Goal: Information Seeking & Learning: Learn about a topic

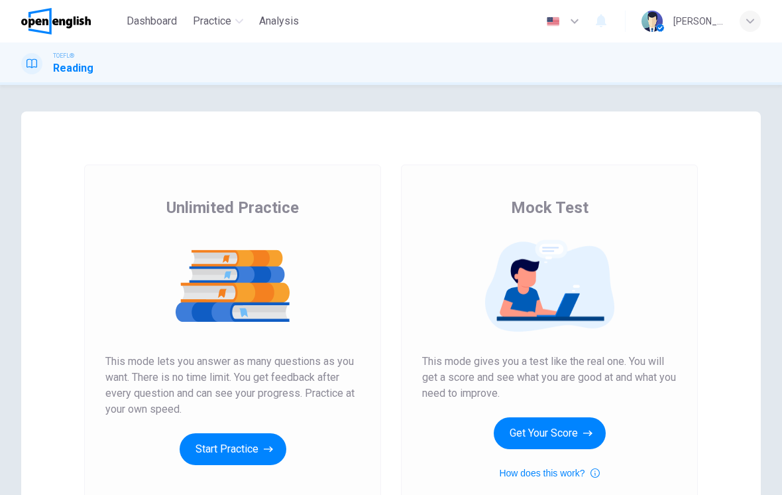
click at [548, 436] on button "Get Your Score" at bounding box center [550, 433] width 112 height 32
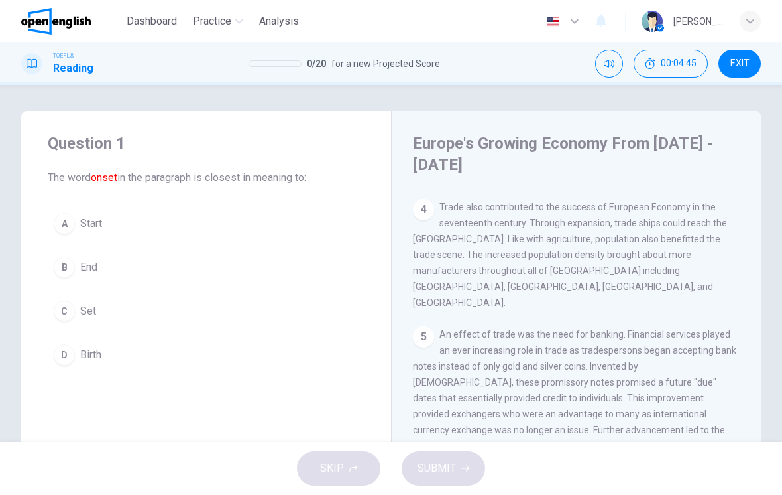
scroll to position [438, 0]
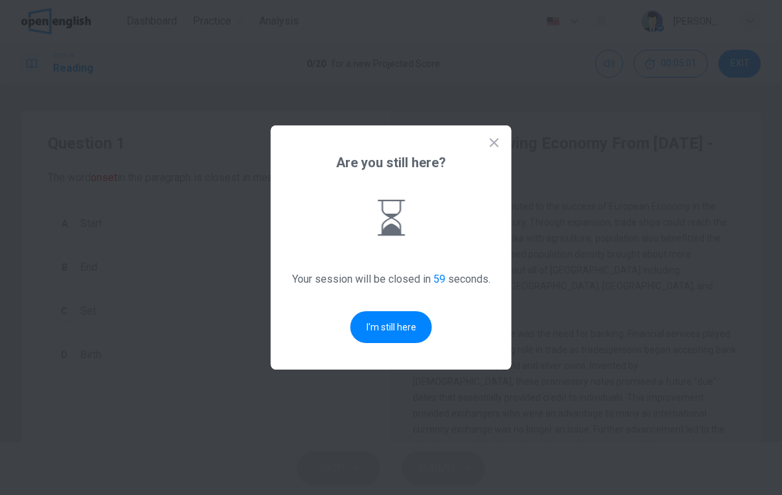
click at [385, 328] on button "I'm still here" at bounding box center [392, 327] width 82 height 32
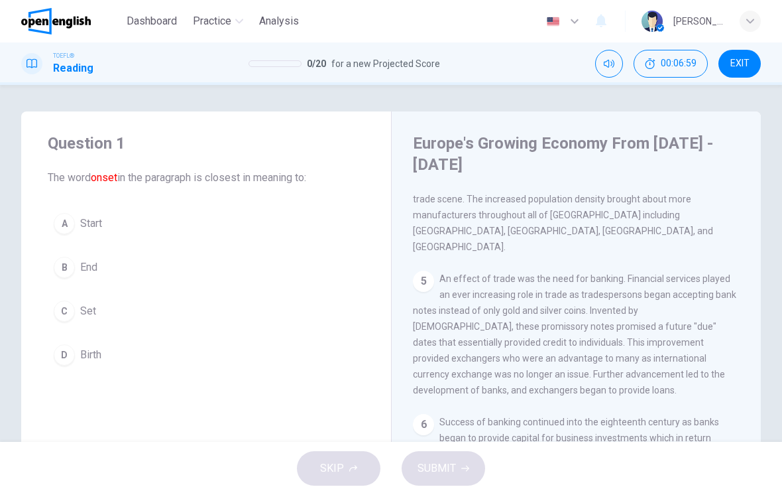
scroll to position [0, 0]
click at [82, 220] on span "Start" at bounding box center [91, 224] width 22 height 16
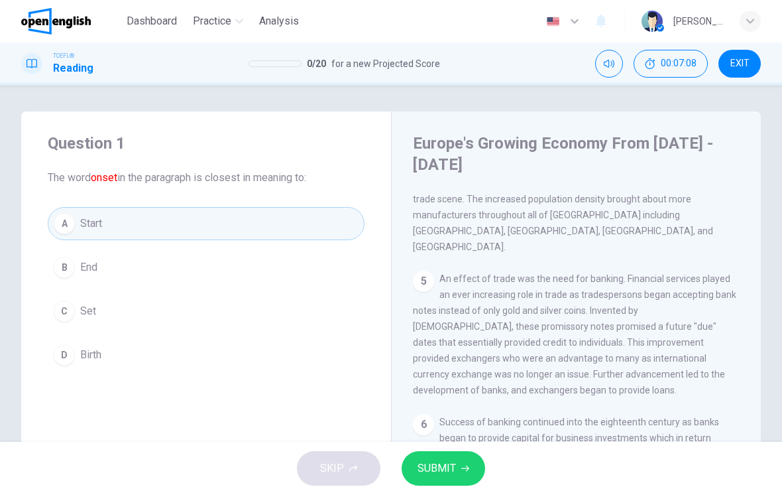
click at [444, 473] on span "SUBMIT" at bounding box center [437, 468] width 38 height 19
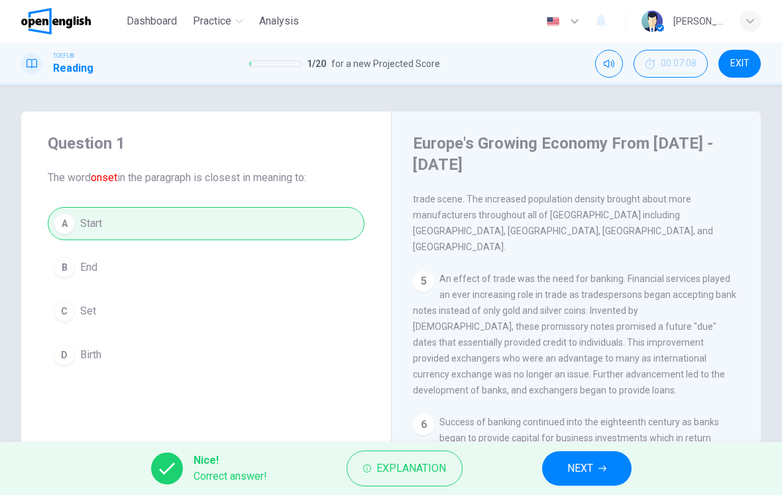
click at [586, 462] on span "NEXT" at bounding box center [581, 468] width 26 height 19
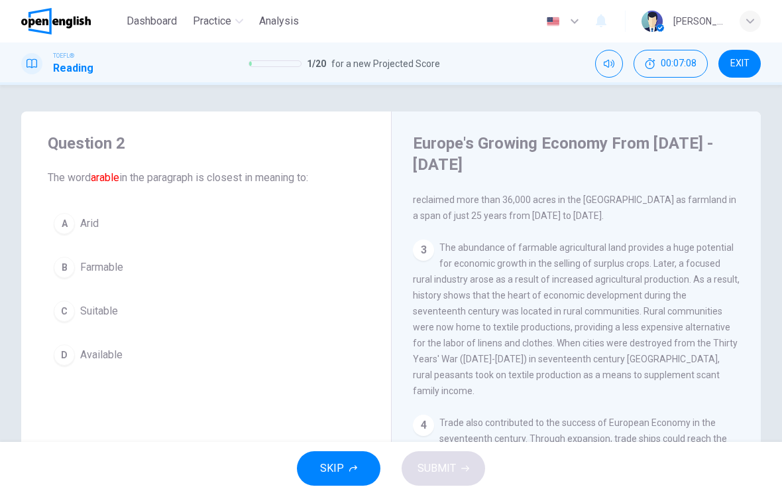
scroll to position [99, 0]
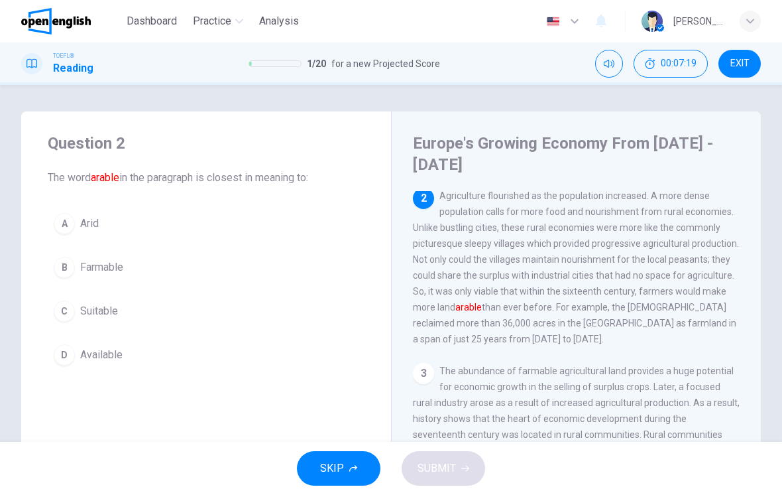
click at [92, 263] on span "Farmable" at bounding box center [101, 267] width 43 height 16
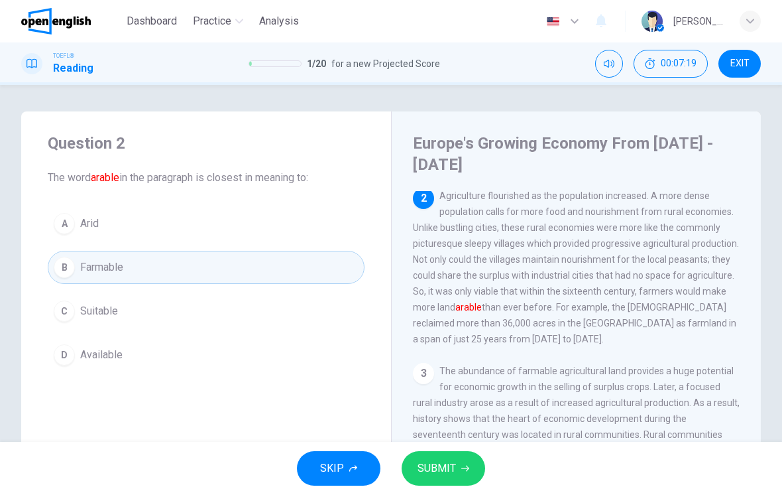
click at [466, 478] on button "SUBMIT" at bounding box center [444, 468] width 84 height 34
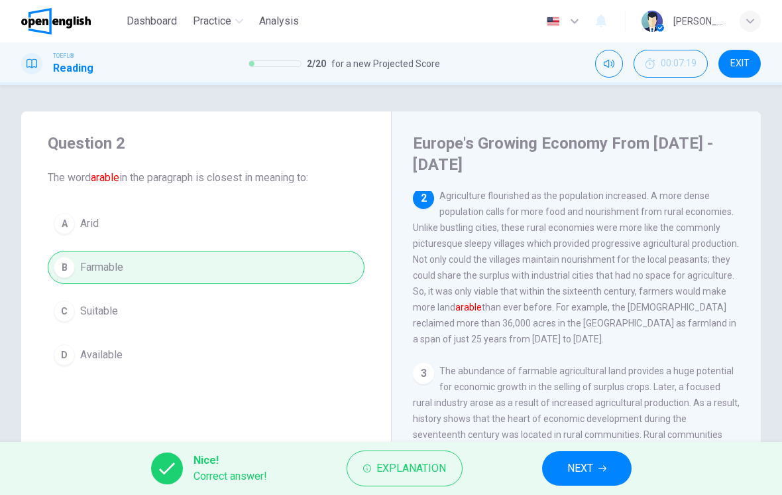
click at [591, 456] on button "NEXT" at bounding box center [587, 468] width 90 height 34
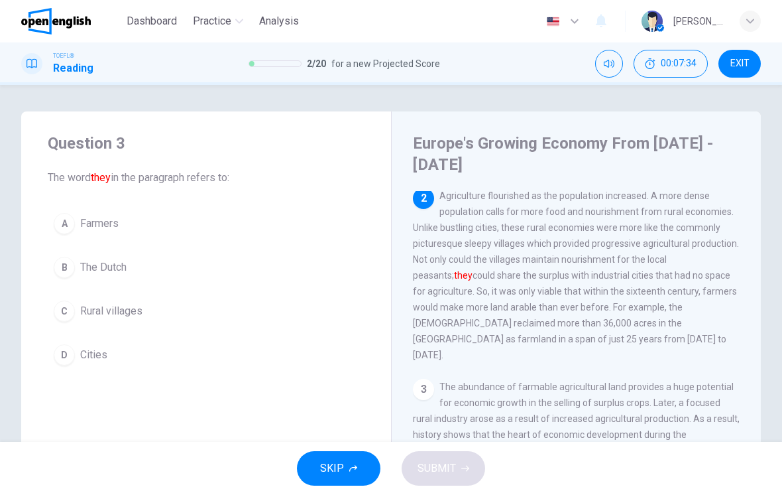
click at [97, 265] on span "The Dutch" at bounding box center [103, 267] width 46 height 16
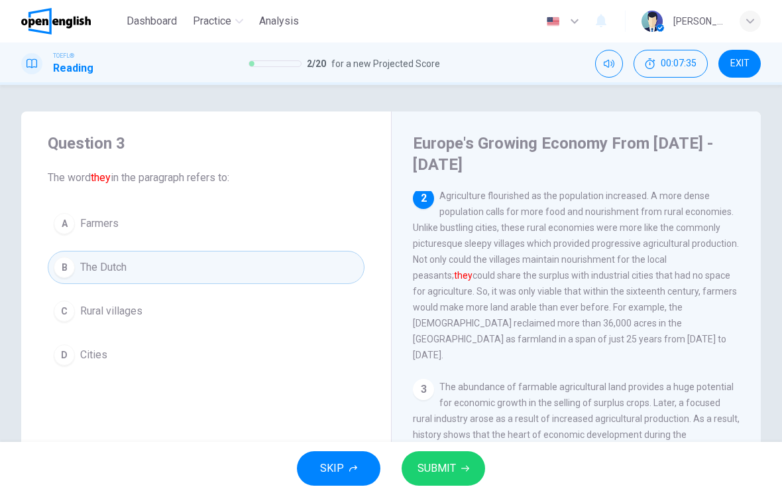
click at [426, 456] on button "SUBMIT" at bounding box center [444, 468] width 84 height 34
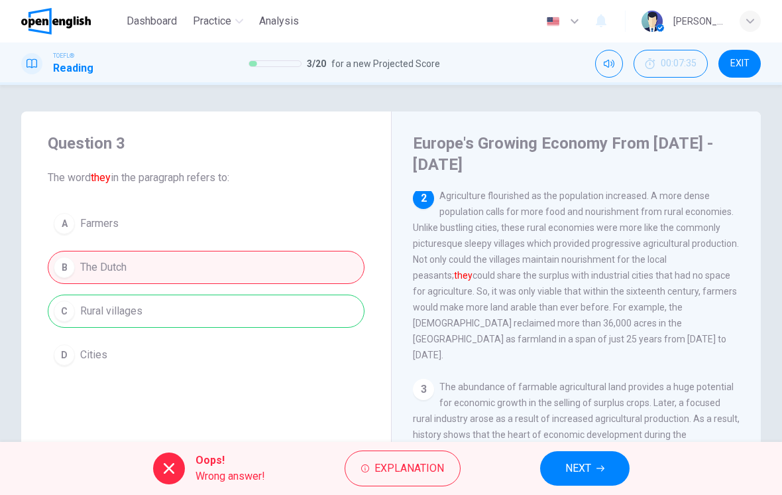
click at [577, 471] on span "NEXT" at bounding box center [579, 468] width 26 height 19
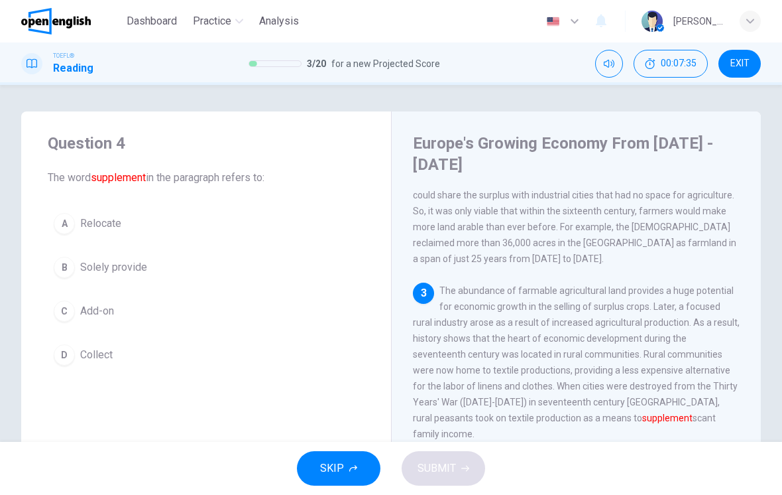
scroll to position [181, 0]
click at [93, 265] on span "Solely provide" at bounding box center [113, 267] width 67 height 16
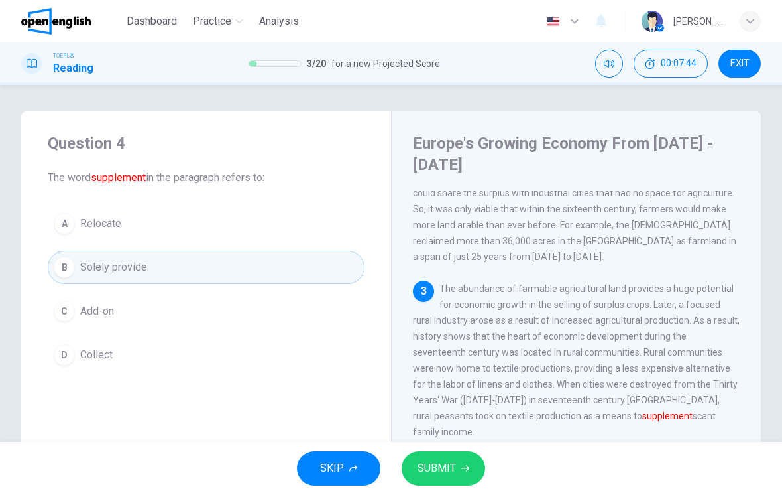
click at [434, 452] on button "SUBMIT" at bounding box center [444, 468] width 84 height 34
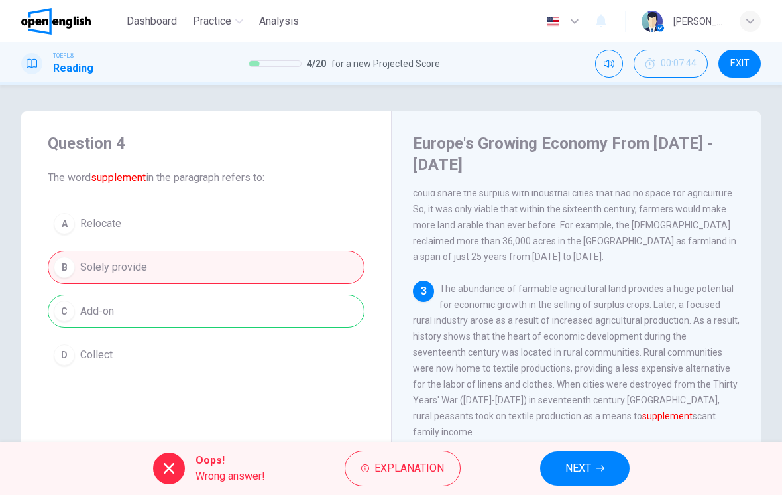
click at [592, 458] on button "NEXT" at bounding box center [585, 468] width 90 height 34
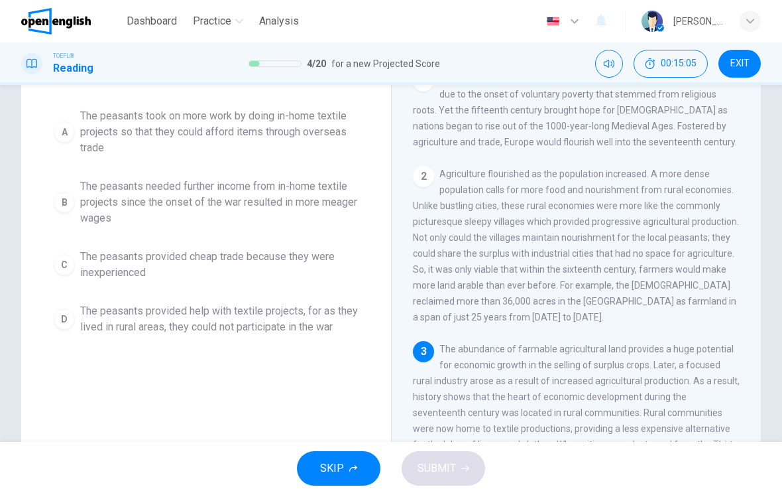
scroll to position [110, 0]
